Goal: Task Accomplishment & Management: Manage account settings

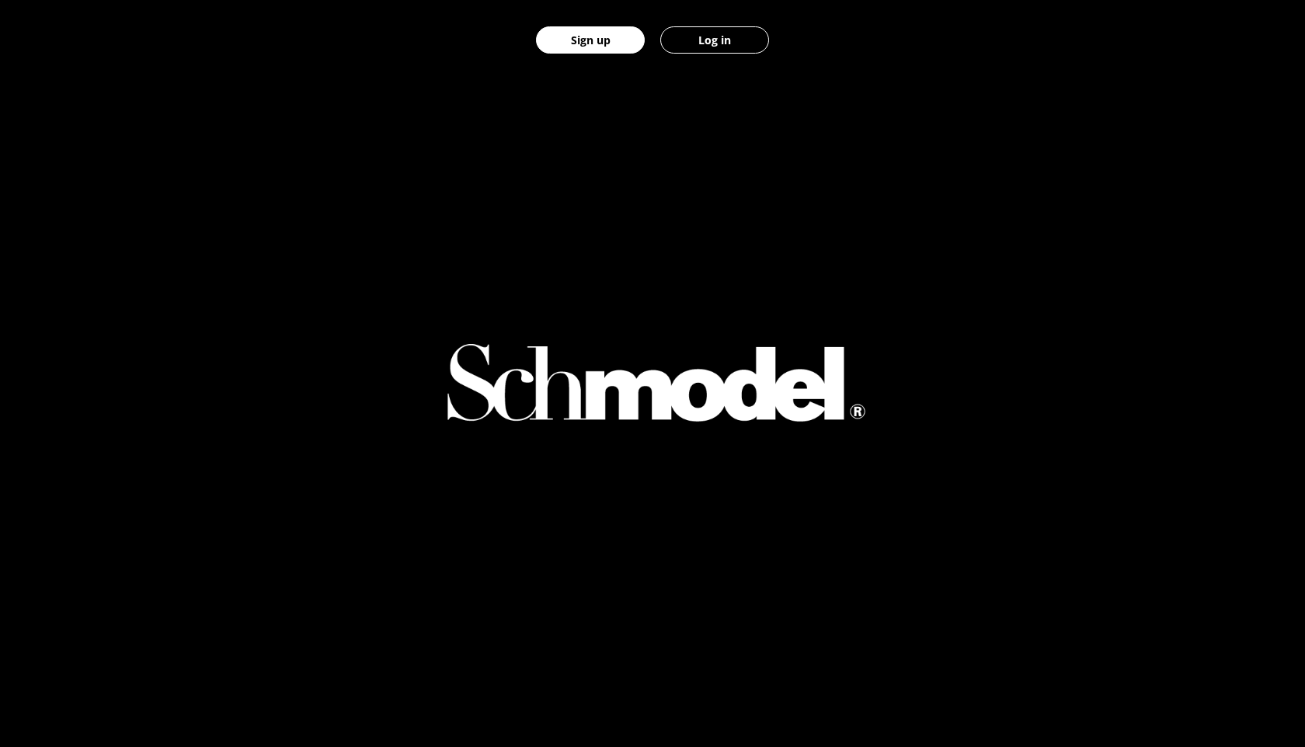
scroll to position [822, 0]
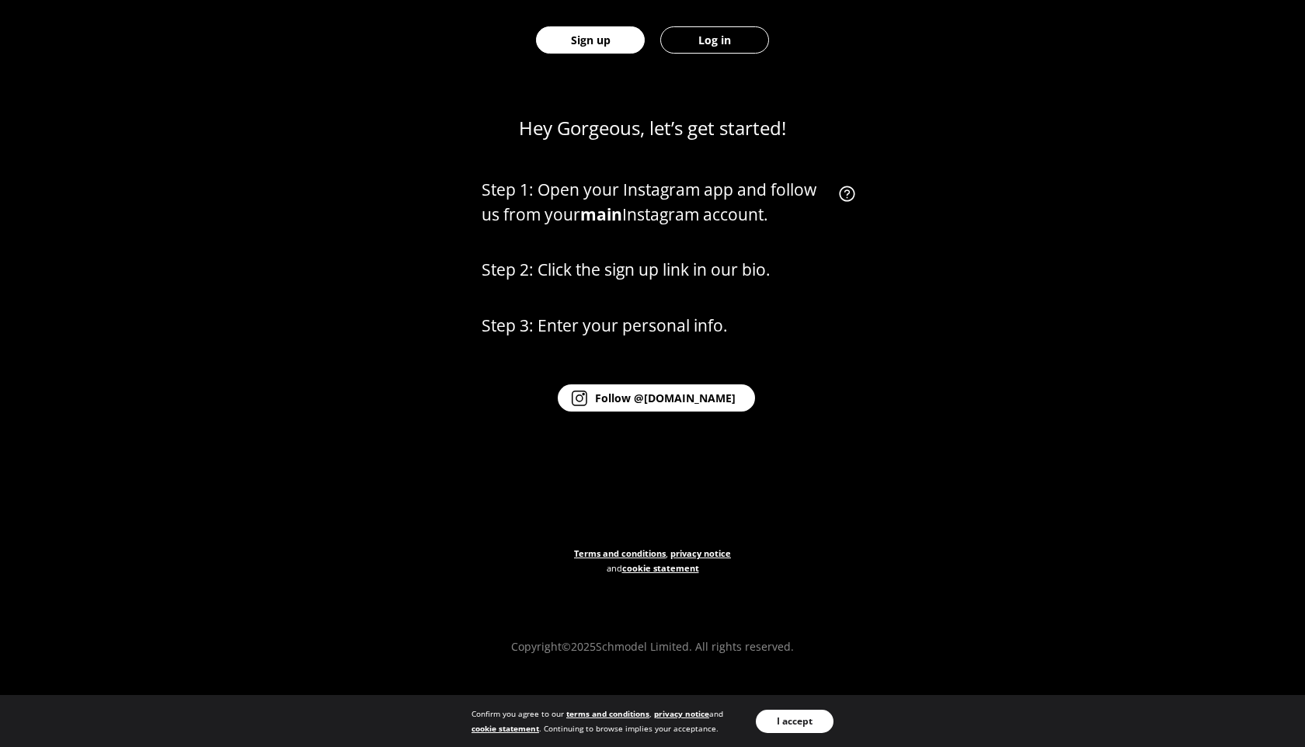
click at [712, 50] on button "Log in" at bounding box center [714, 39] width 109 height 27
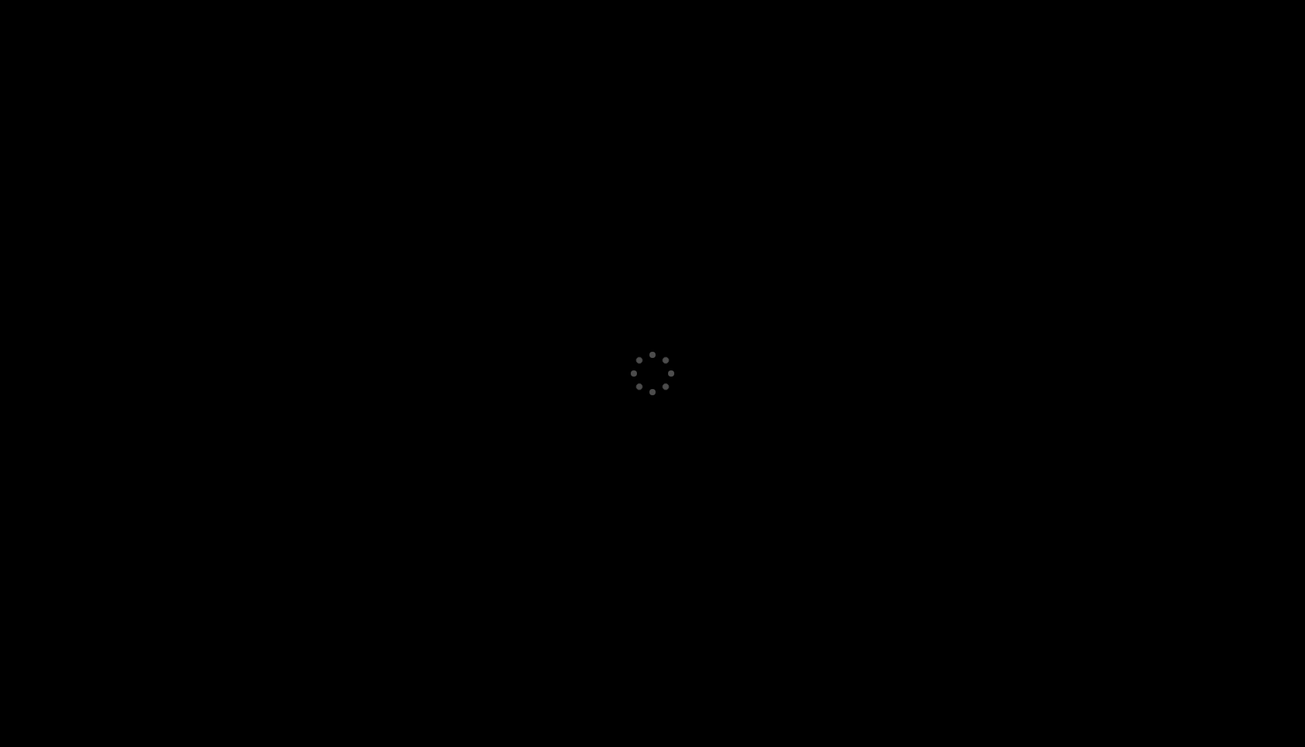
select select "GB"
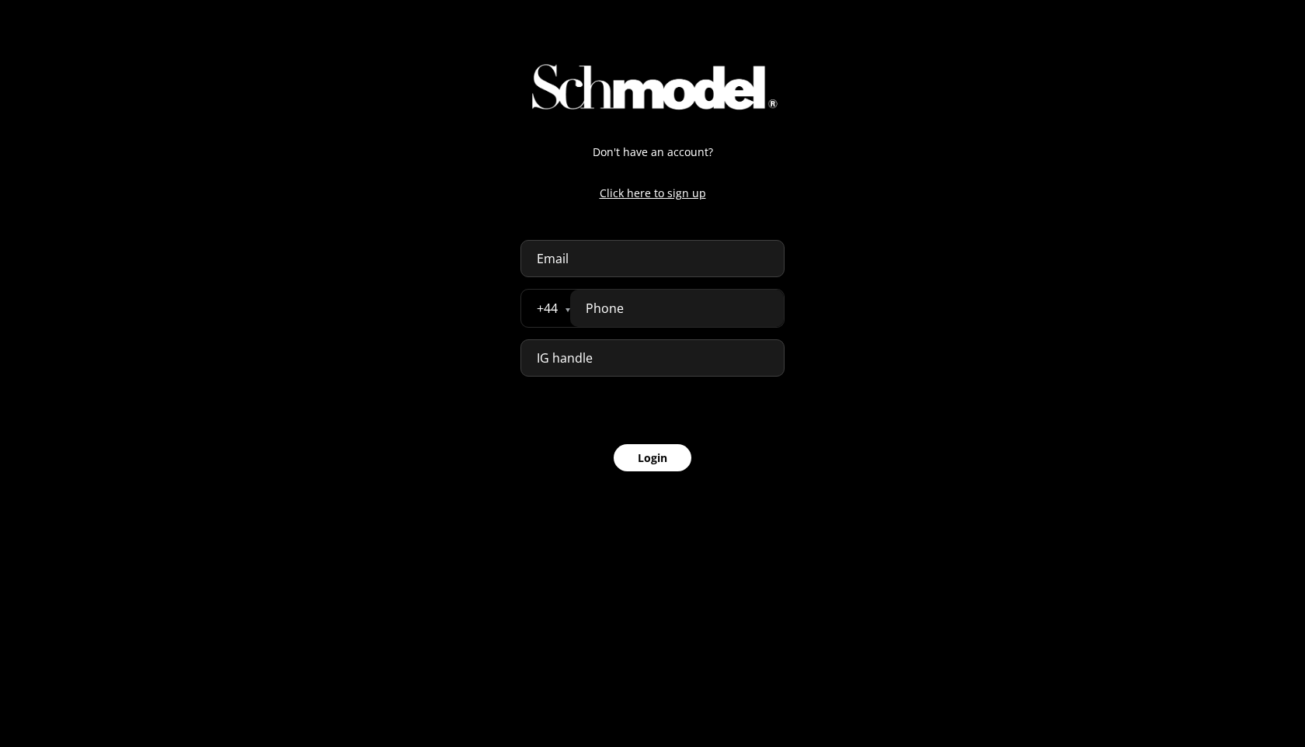
click at [643, 266] on input "email" at bounding box center [652, 258] width 264 height 37
paste input "[EMAIL_ADDRESS][DOMAIN_NAME]"
type input "[EMAIL_ADDRESS][DOMAIN_NAME]"
click at [625, 350] on input at bounding box center [652, 357] width 264 height 37
click at [646, 468] on button "Login" at bounding box center [653, 457] width 78 height 27
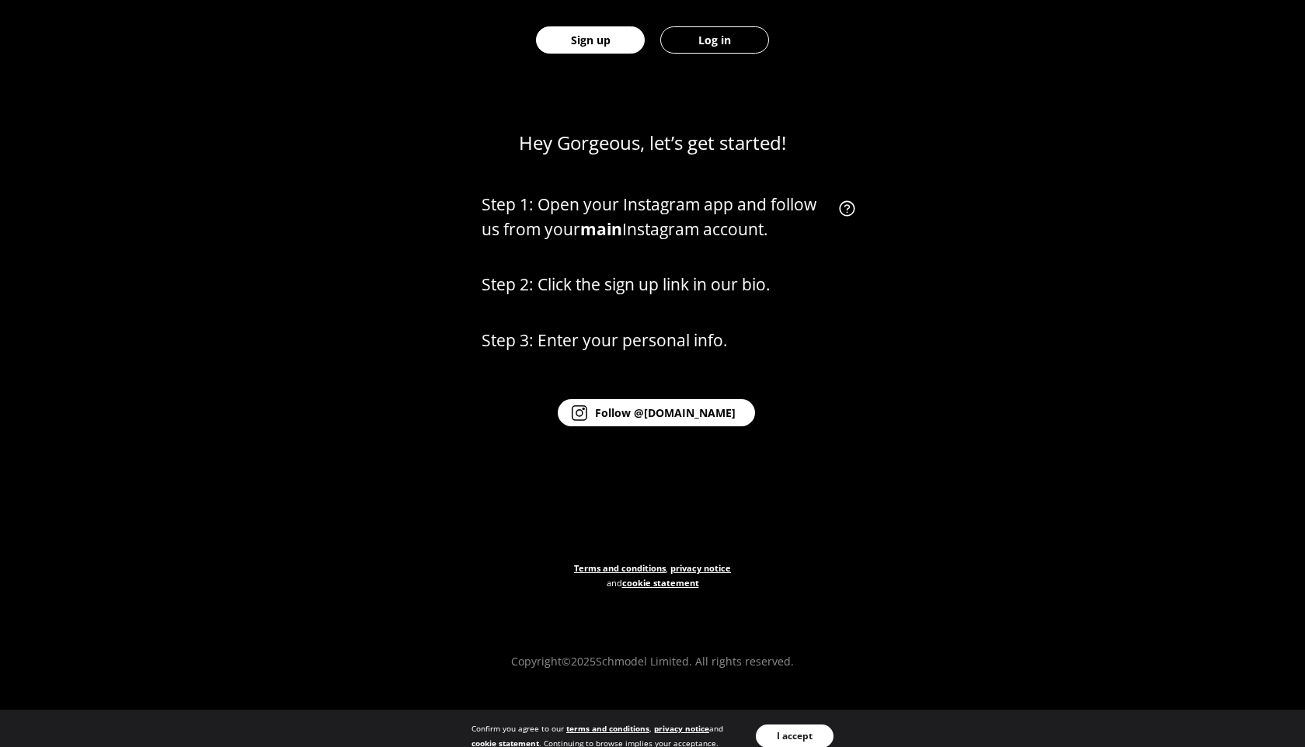
scroll to position [822, 0]
